Goal: Task Accomplishment & Management: Complete application form

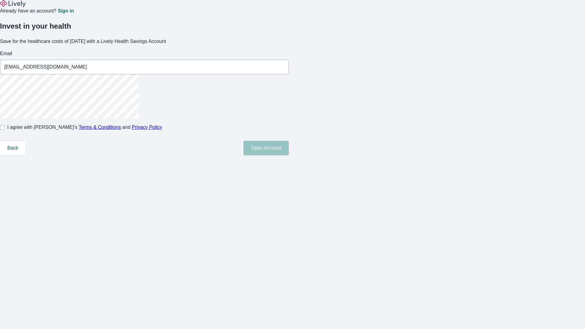
click at [5, 130] on input "I agree with Lively’s Terms & Conditions and Privacy Policy" at bounding box center [2, 127] width 5 height 5
checkbox input "true"
click at [289, 155] on button "Open Account" at bounding box center [265, 148] width 45 height 15
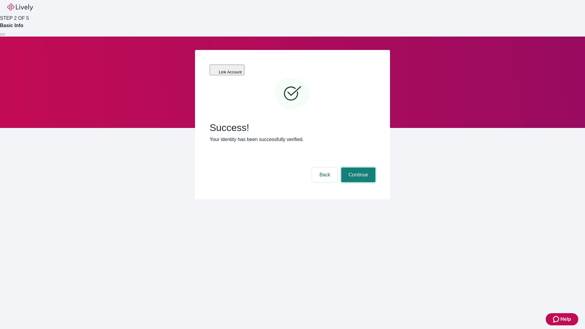
click at [357, 168] on button "Continue" at bounding box center [358, 175] width 34 height 15
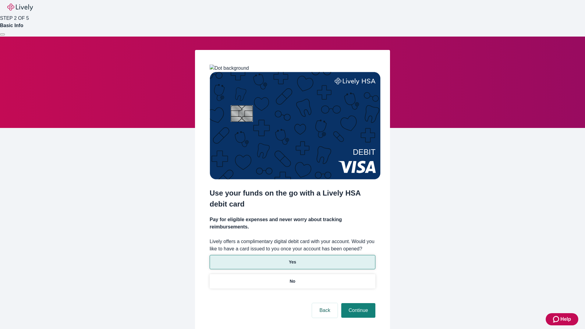
click at [292, 259] on p "Yes" at bounding box center [292, 262] width 7 height 6
click at [357, 303] on button "Continue" at bounding box center [358, 310] width 34 height 15
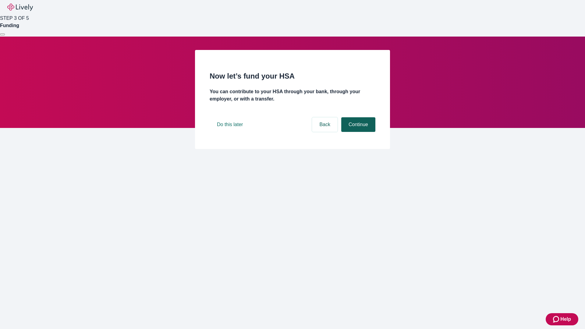
click at [357, 132] on button "Continue" at bounding box center [358, 124] width 34 height 15
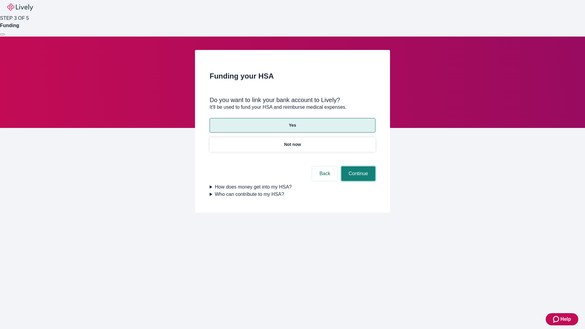
click at [357, 166] on button "Continue" at bounding box center [358, 173] width 34 height 15
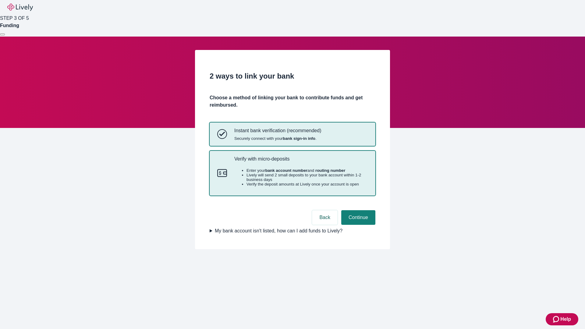
click at [301, 162] on p "Verify with micro-deposits" at bounding box center [300, 159] width 133 height 6
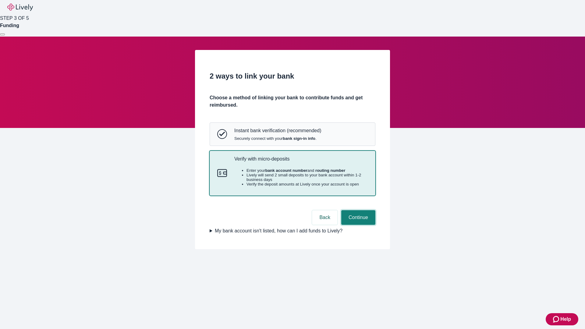
click at [357, 225] on button "Continue" at bounding box center [358, 217] width 34 height 15
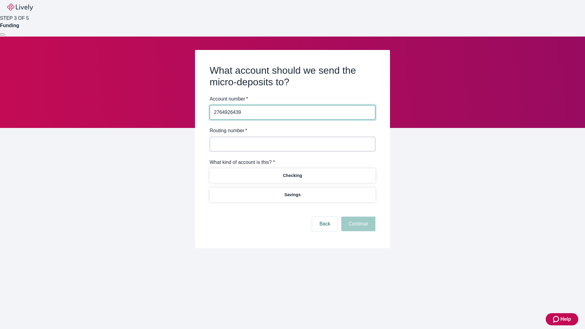
type input "2764926439"
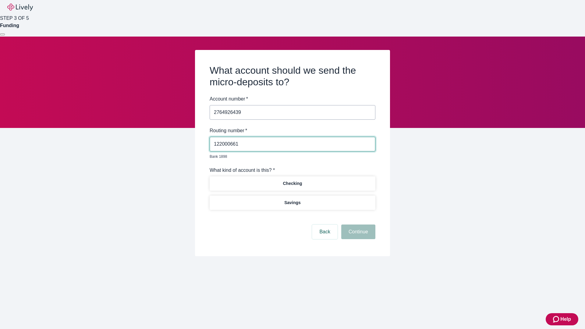
type input "122000661"
click at [292, 180] on p "Checking" at bounding box center [292, 183] width 19 height 6
click at [357, 225] on button "Continue" at bounding box center [358, 231] width 34 height 15
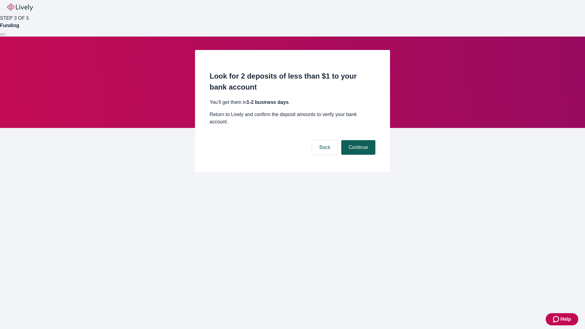
click at [357, 140] on button "Continue" at bounding box center [358, 147] width 34 height 15
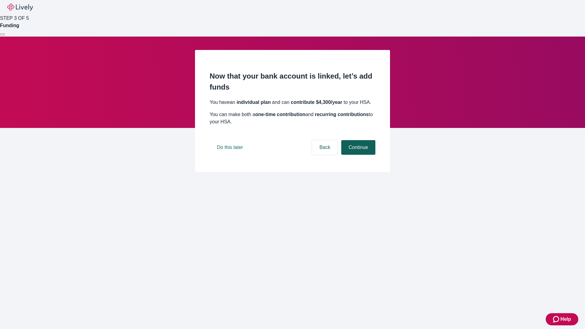
click at [357, 155] on button "Continue" at bounding box center [358, 147] width 34 height 15
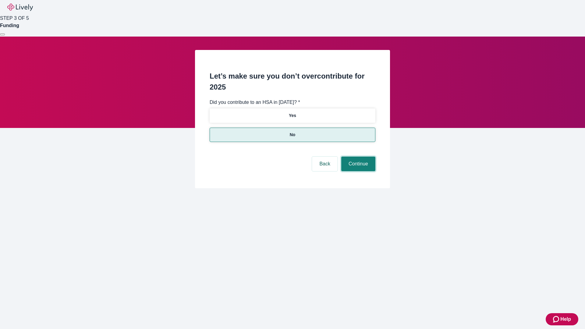
click at [357, 157] on button "Continue" at bounding box center [358, 164] width 34 height 15
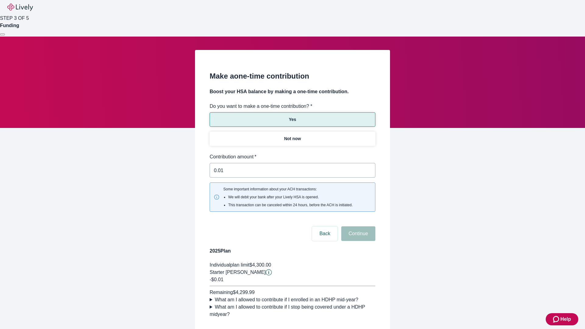
type input "0.01"
click at [357, 226] on button "Continue" at bounding box center [358, 233] width 34 height 15
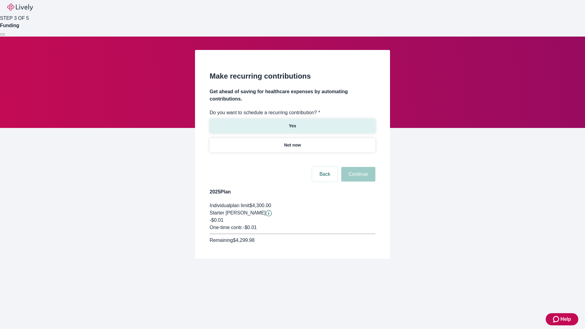
click at [292, 123] on p "Yes" at bounding box center [292, 126] width 7 height 6
click at [292, 160] on body "Help STEP 3 OF 5 Funding Make recurring contributions Get ahead of saving for h…" at bounding box center [292, 144] width 585 height 288
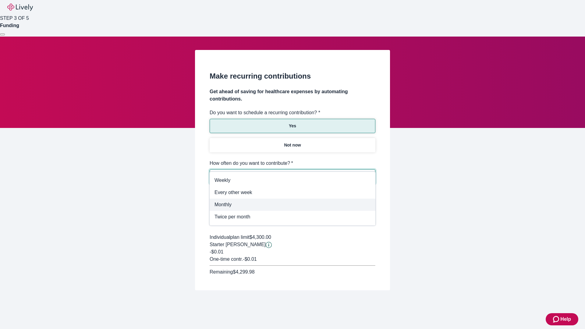
click at [292, 205] on span "Monthly" at bounding box center [292, 204] width 156 height 7
type input "Monthly"
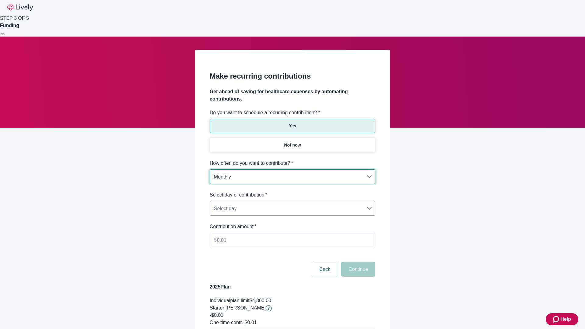
click at [292, 191] on body "Help STEP 3 OF 5 Funding Make recurring contributions Get ahead of saving for h…" at bounding box center [292, 191] width 585 height 383
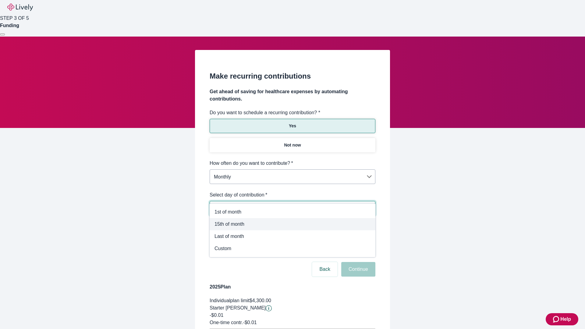
click at [292, 221] on span "15th of month" at bounding box center [292, 224] width 156 height 7
type input "Monthly15th"
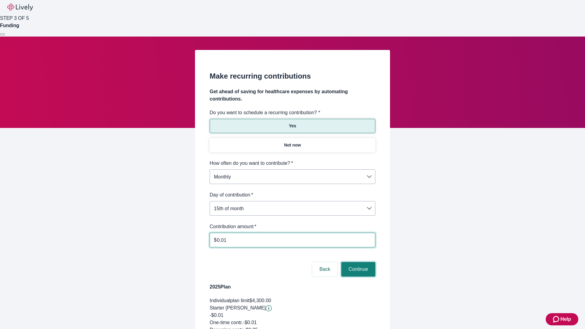
click at [357, 262] on button "Continue" at bounding box center [358, 269] width 34 height 15
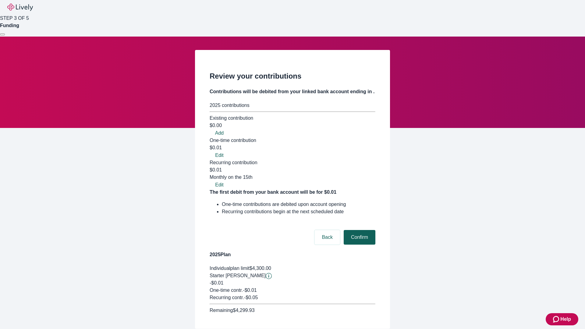
click at [358, 230] on button "Confirm" at bounding box center [360, 237] width 32 height 15
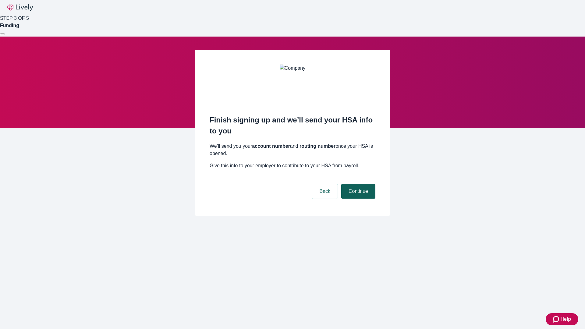
click at [357, 184] on button "Continue" at bounding box center [358, 191] width 34 height 15
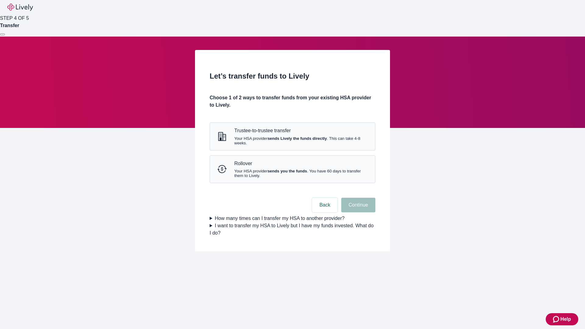
click at [292, 141] on strong "sends Lively the funds directly" at bounding box center [296, 138] width 59 height 5
click at [357, 212] on button "Continue" at bounding box center [358, 205] width 34 height 15
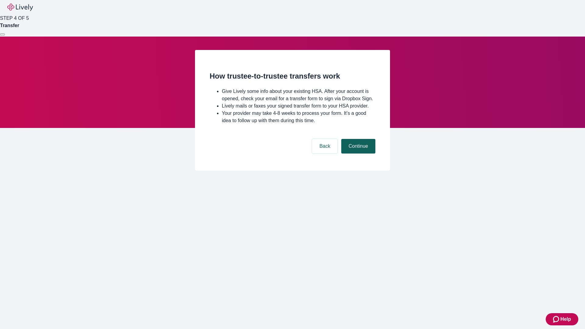
click at [357, 154] on button "Continue" at bounding box center [358, 146] width 34 height 15
